Goal: Use online tool/utility: Utilize a website feature to perform a specific function

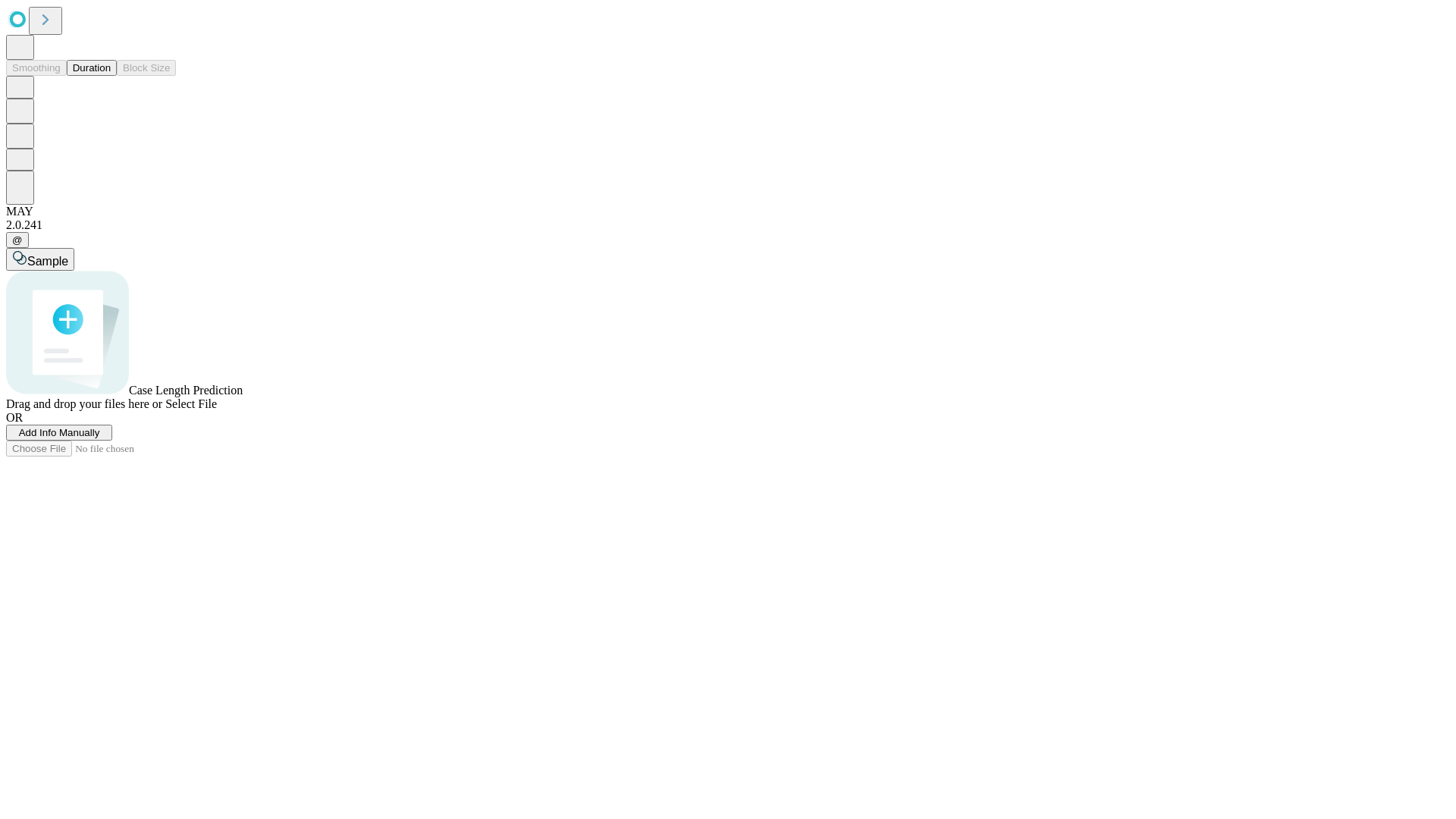
click at [100, 438] on span "Add Info Manually" at bounding box center [59, 433] width 81 height 12
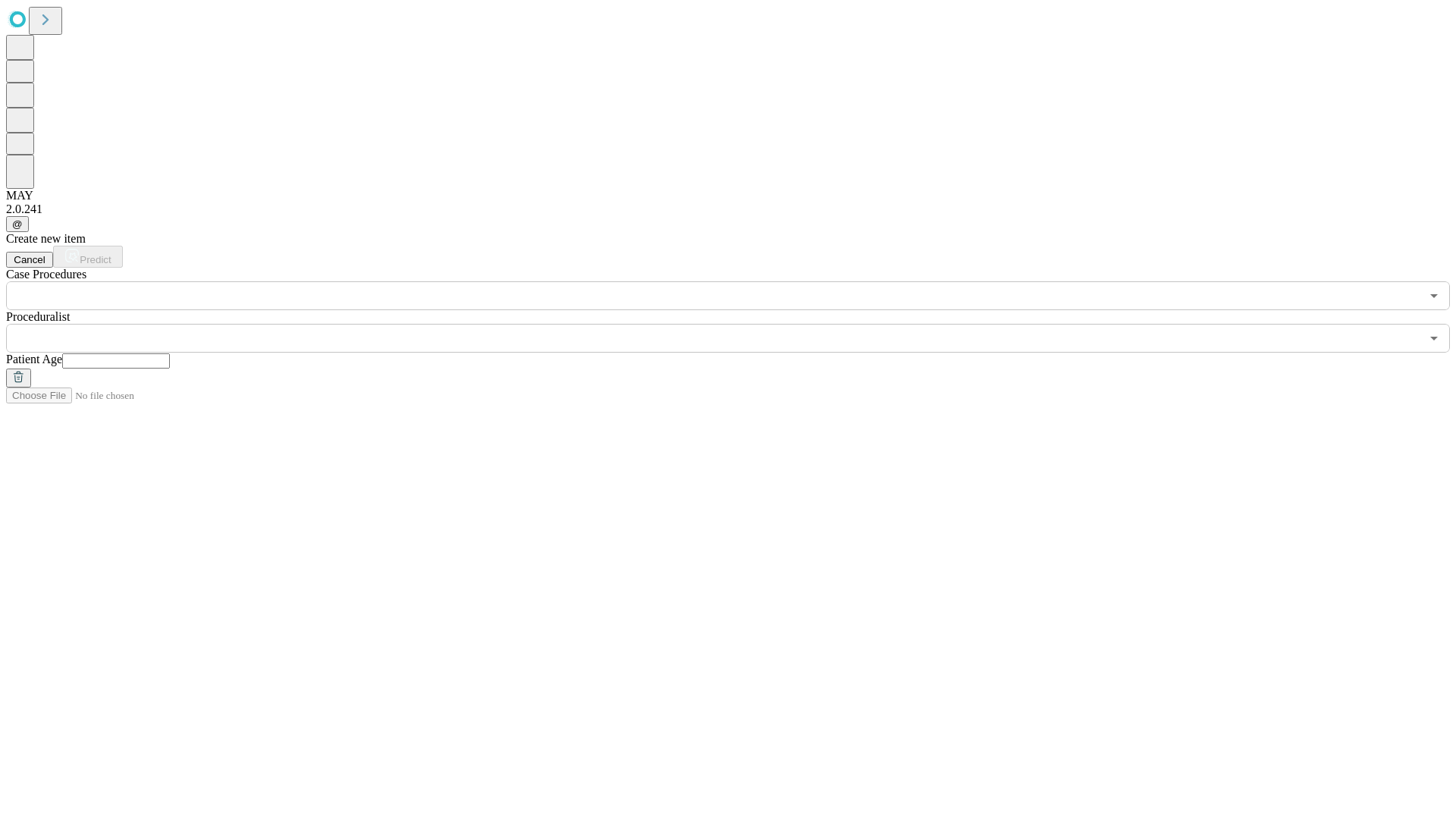
click at [170, 354] on input "text" at bounding box center [116, 361] width 108 height 15
type input "**"
click at [739, 324] on input "text" at bounding box center [713, 338] width 1414 height 29
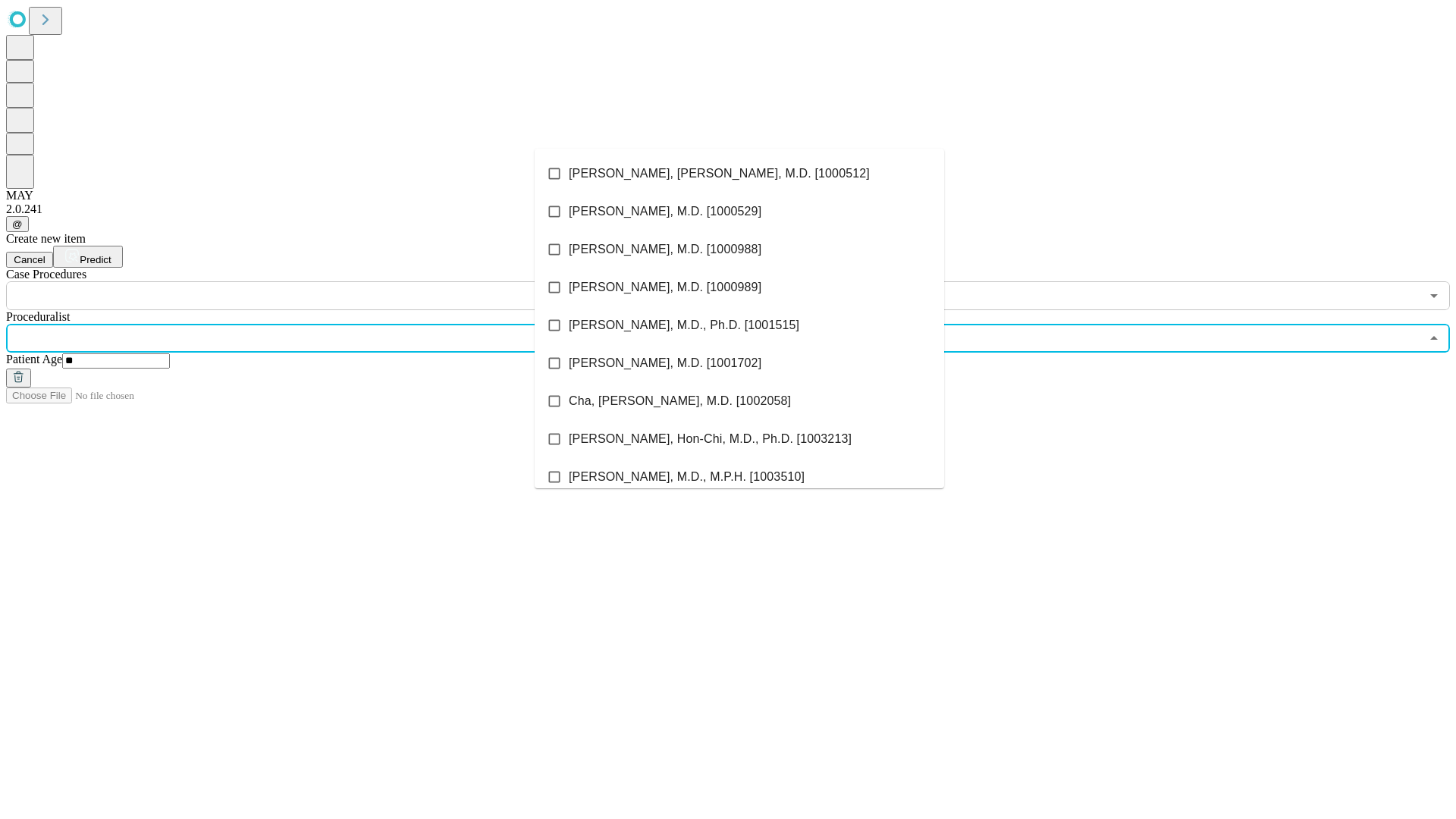
click at [739, 174] on li "[PERSON_NAME], [PERSON_NAME], M.D. [1000512]" at bounding box center [740, 174] width 410 height 38
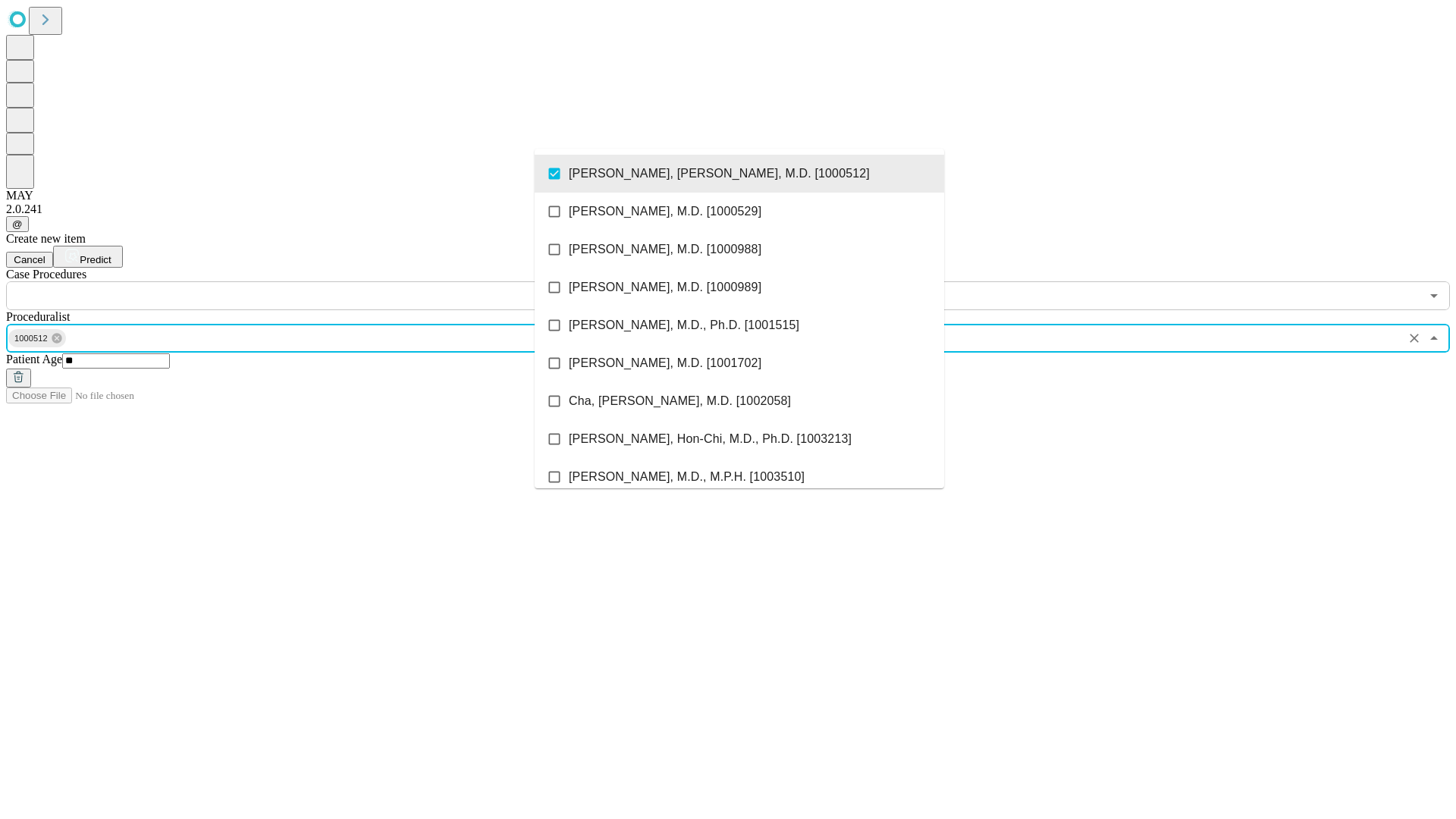
click at [318, 281] on input "text" at bounding box center [713, 296] width 1414 height 29
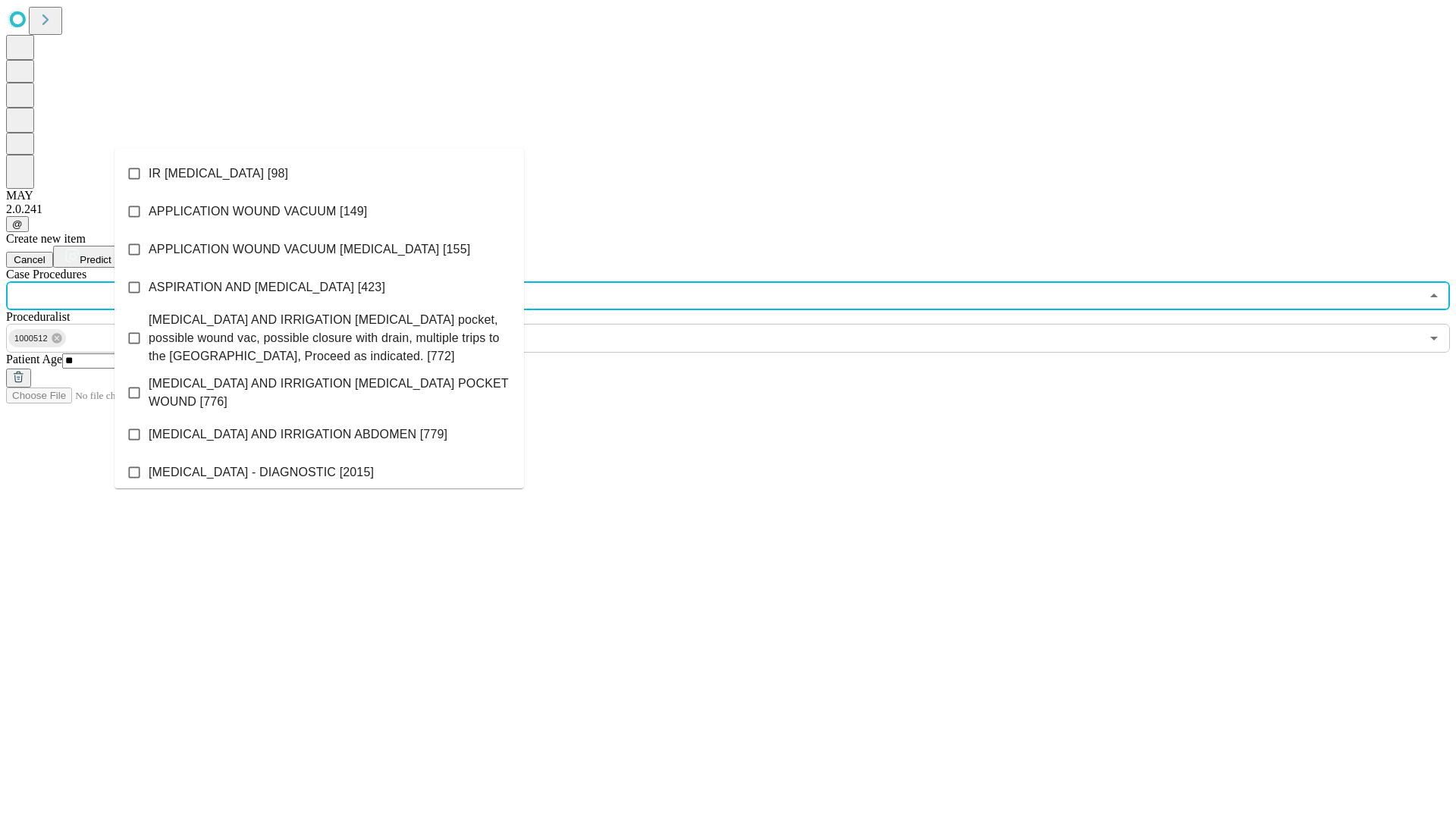
click at [319, 174] on li "IR [MEDICAL_DATA] [98]" at bounding box center [319, 174] width 410 height 38
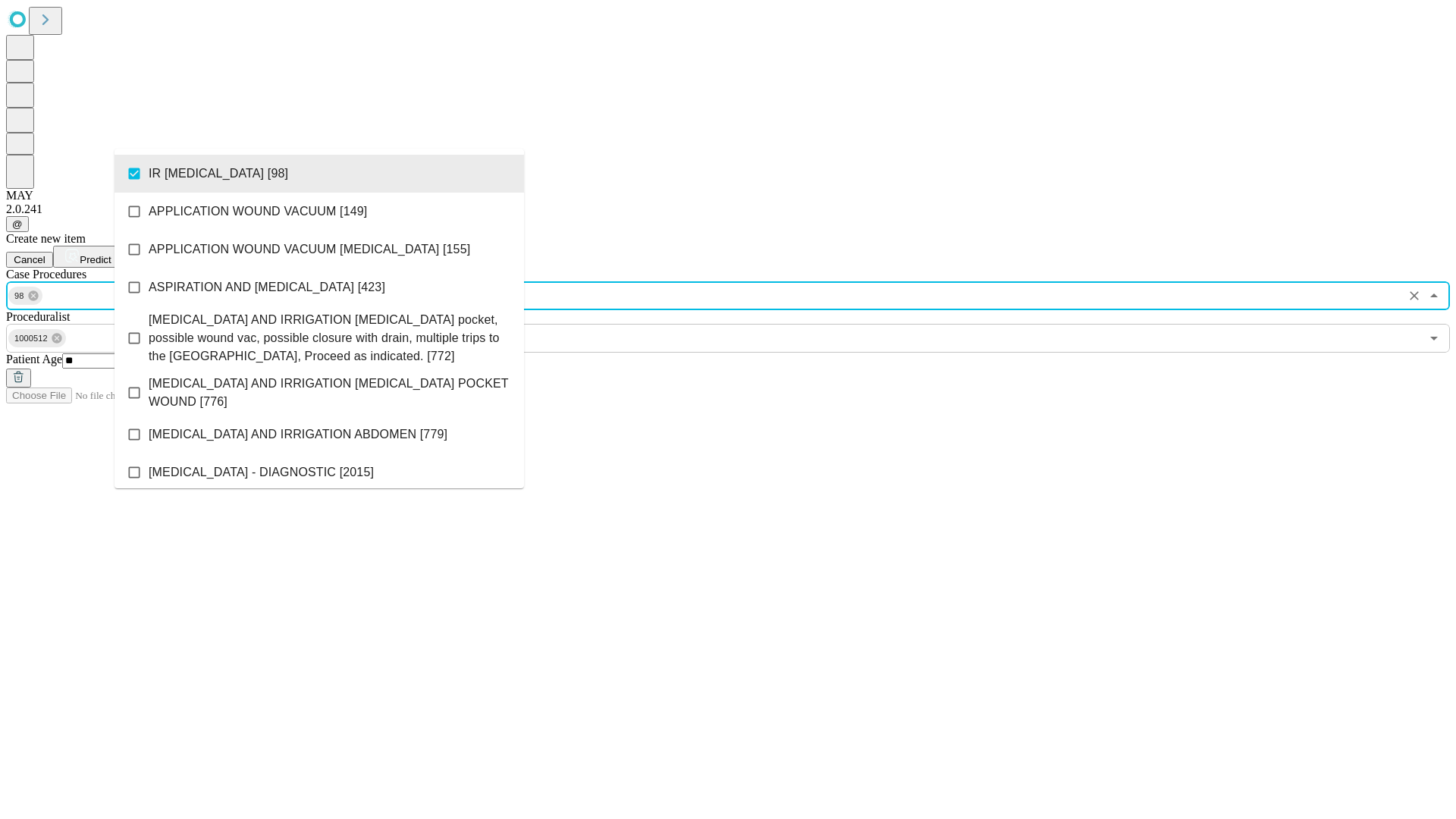
click at [111, 254] on span "Predict" at bounding box center [95, 259] width 31 height 12
